Goal: Information Seeking & Learning: Learn about a topic

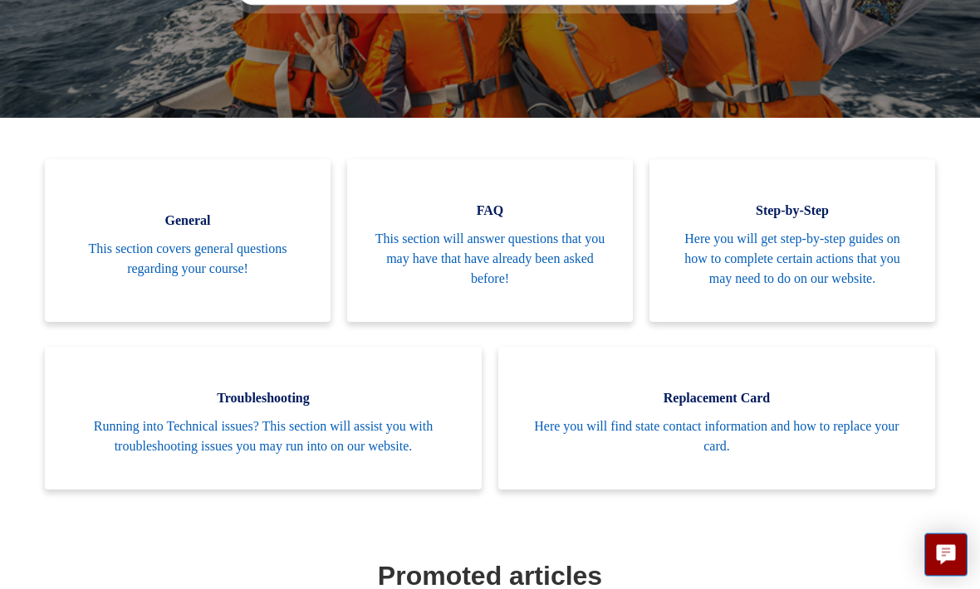
scroll to position [320, 0]
click at [555, 265] on span "This section will answer questions that you may have that have already been ask…" at bounding box center [490, 259] width 236 height 60
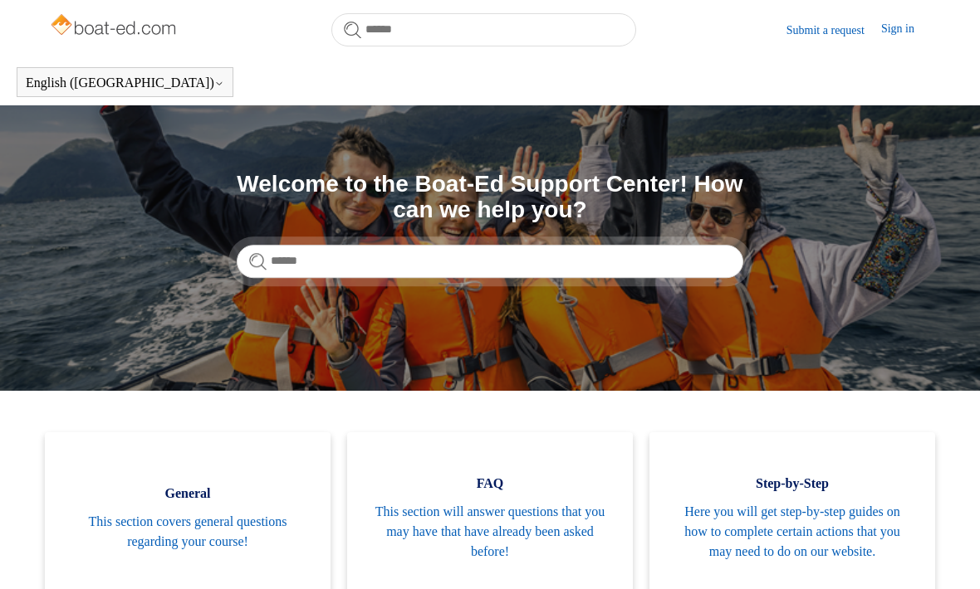
scroll to position [374, 0]
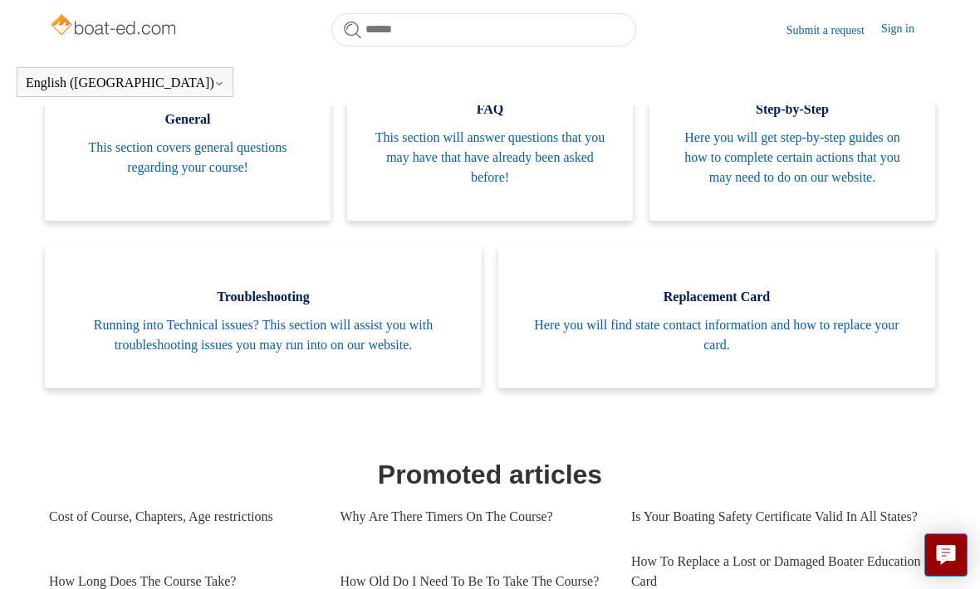
click at [276, 139] on span "This section covers general questions regarding your course!" at bounding box center [188, 158] width 236 height 40
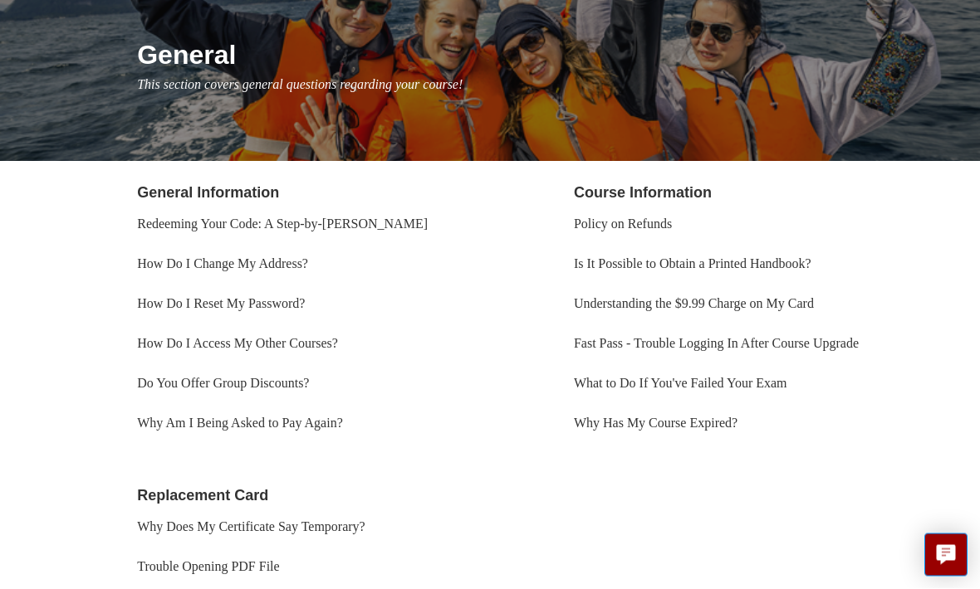
scroll to position [183, 0]
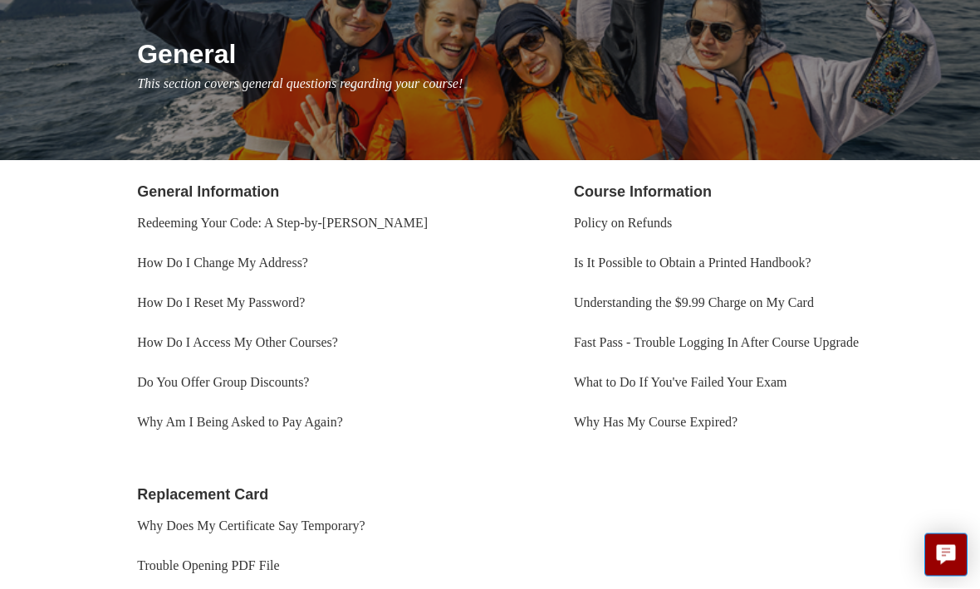
click at [813, 306] on link "Understanding the $9.99 Charge on My Card" at bounding box center [694, 303] width 240 height 14
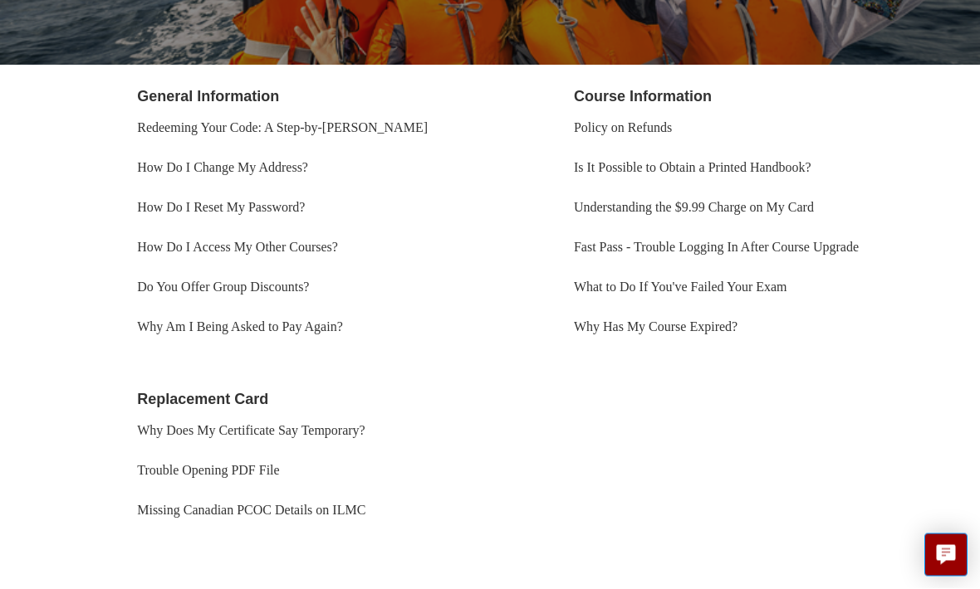
scroll to position [287, 0]
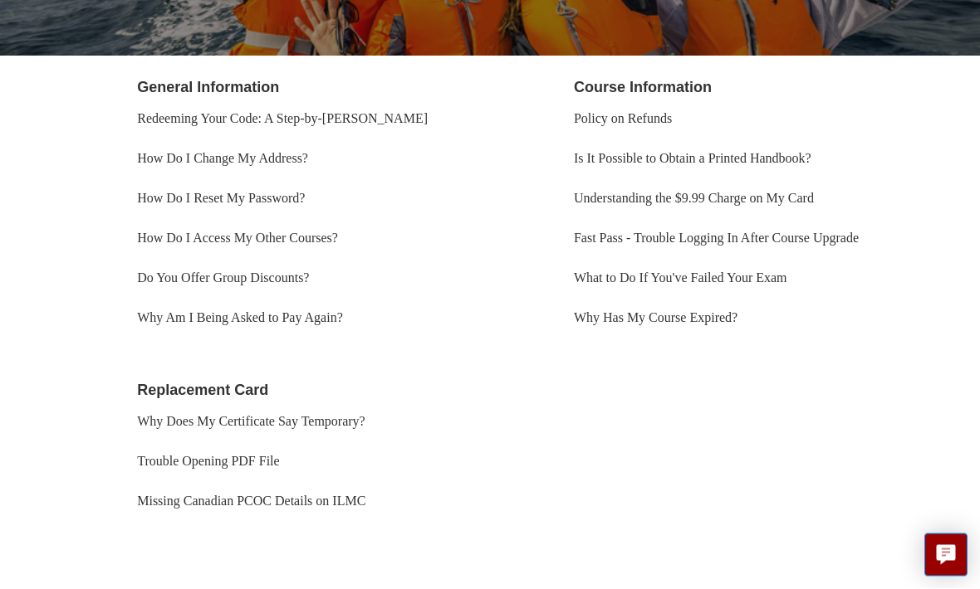
click at [309, 284] on link "Do You Offer Group Discounts?" at bounding box center [223, 278] width 172 height 14
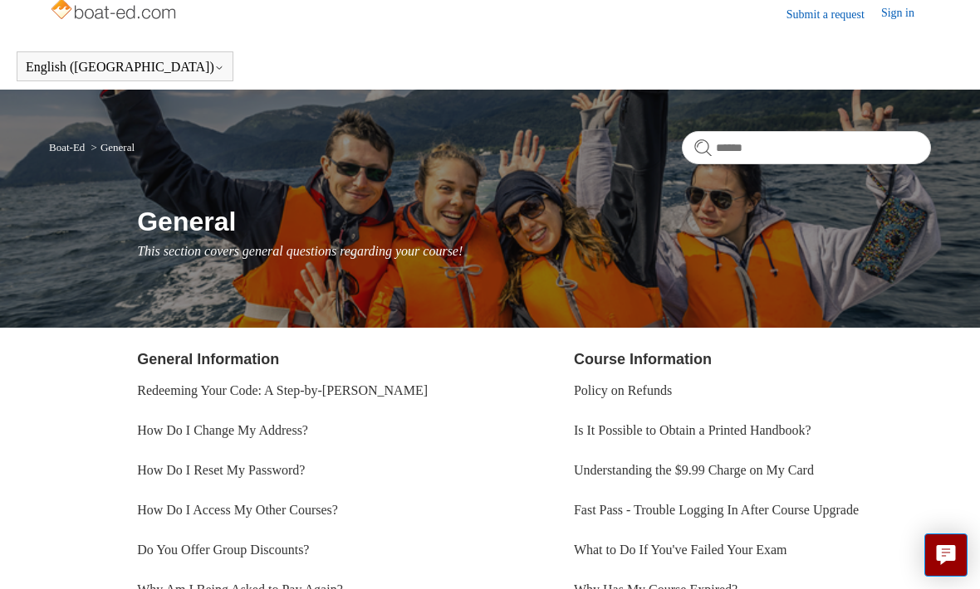
scroll to position [0, 0]
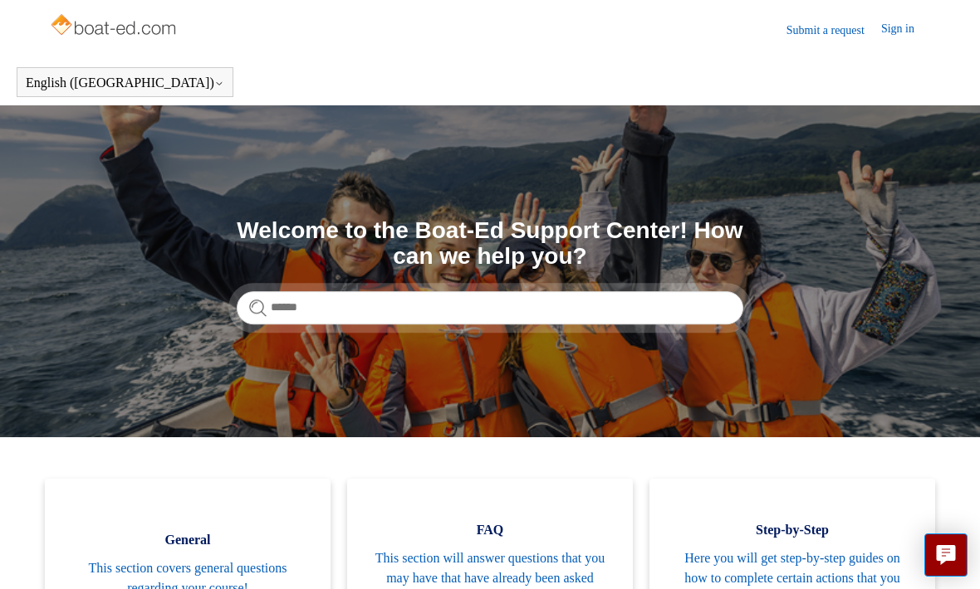
click at [148, 24] on img at bounding box center [115, 26] width 132 height 33
click at [160, 27] on img at bounding box center [115, 26] width 132 height 33
